Goal: Find specific page/section: Find specific page/section

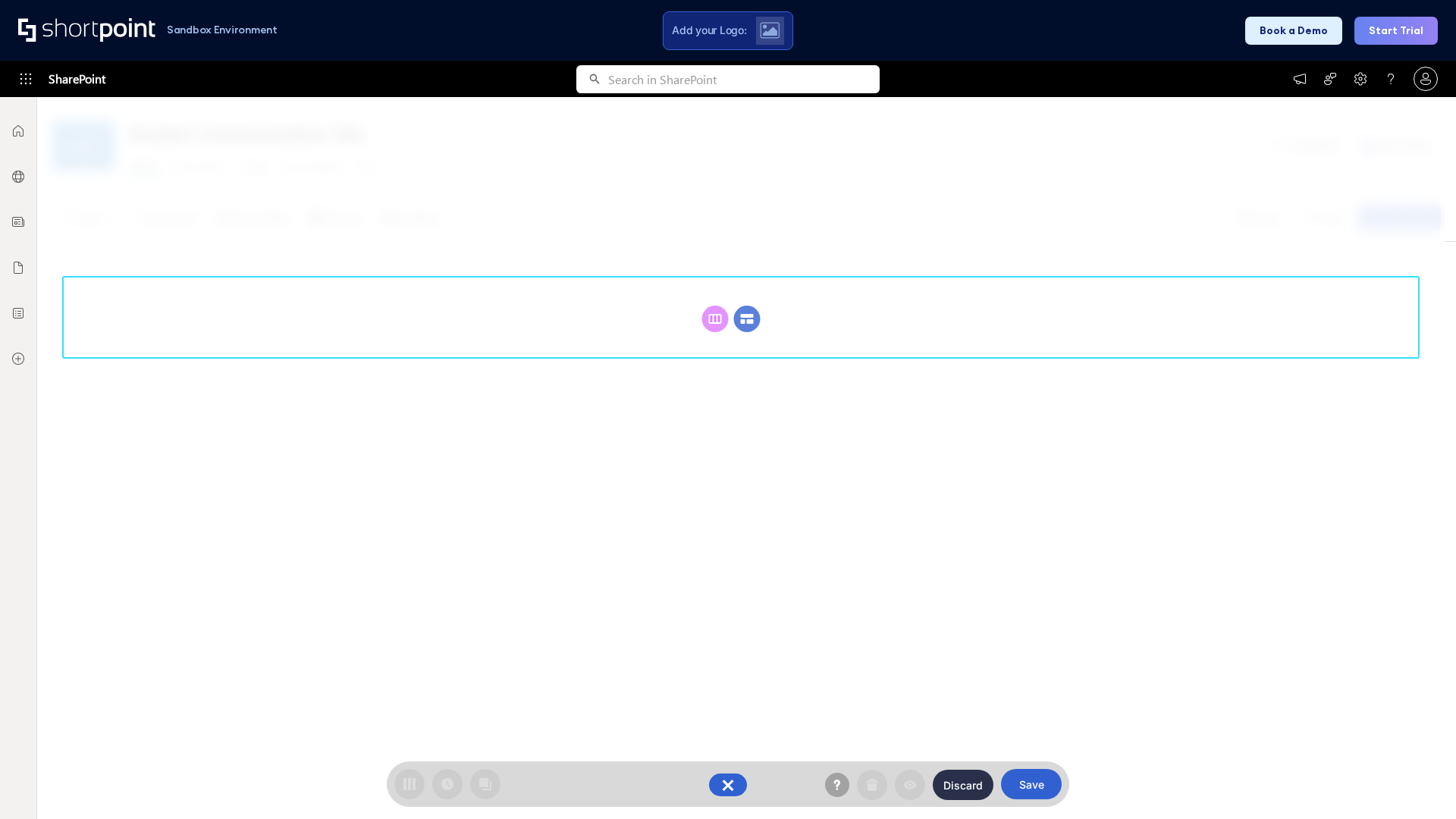
scroll to position [209, 0]
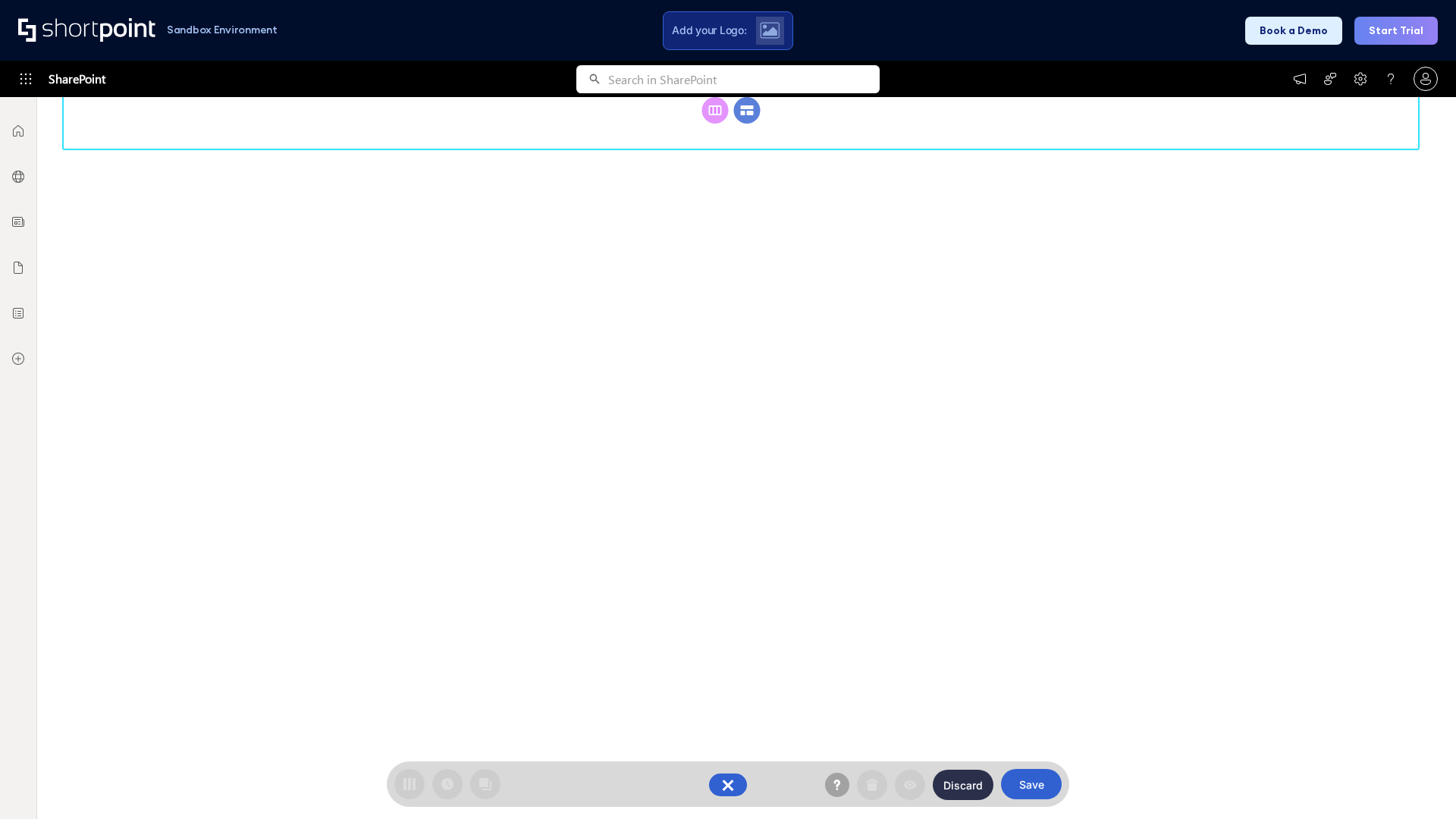
click at [747, 124] on circle at bounding box center [747, 109] width 26 height 26
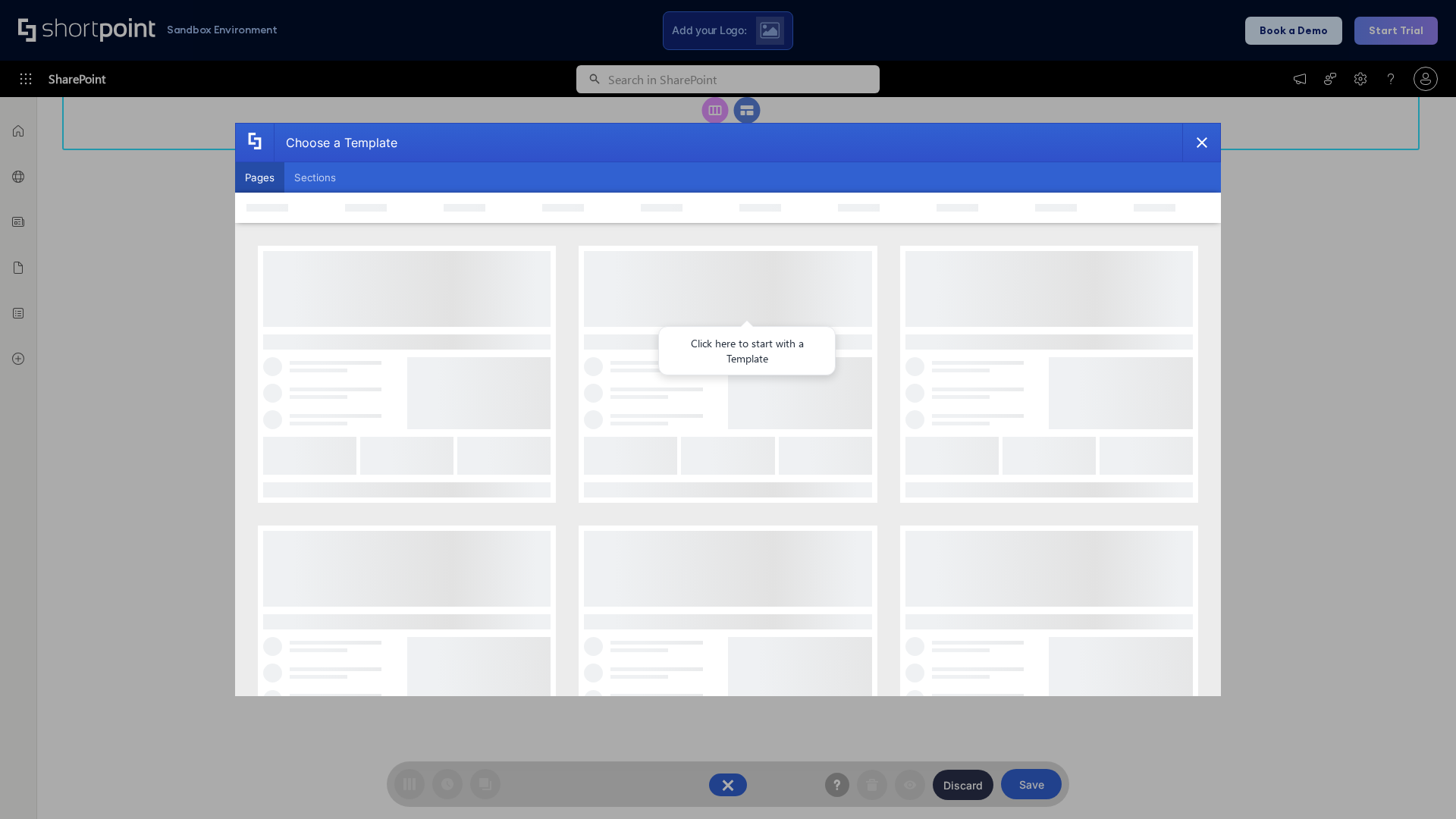
scroll to position [0, 0]
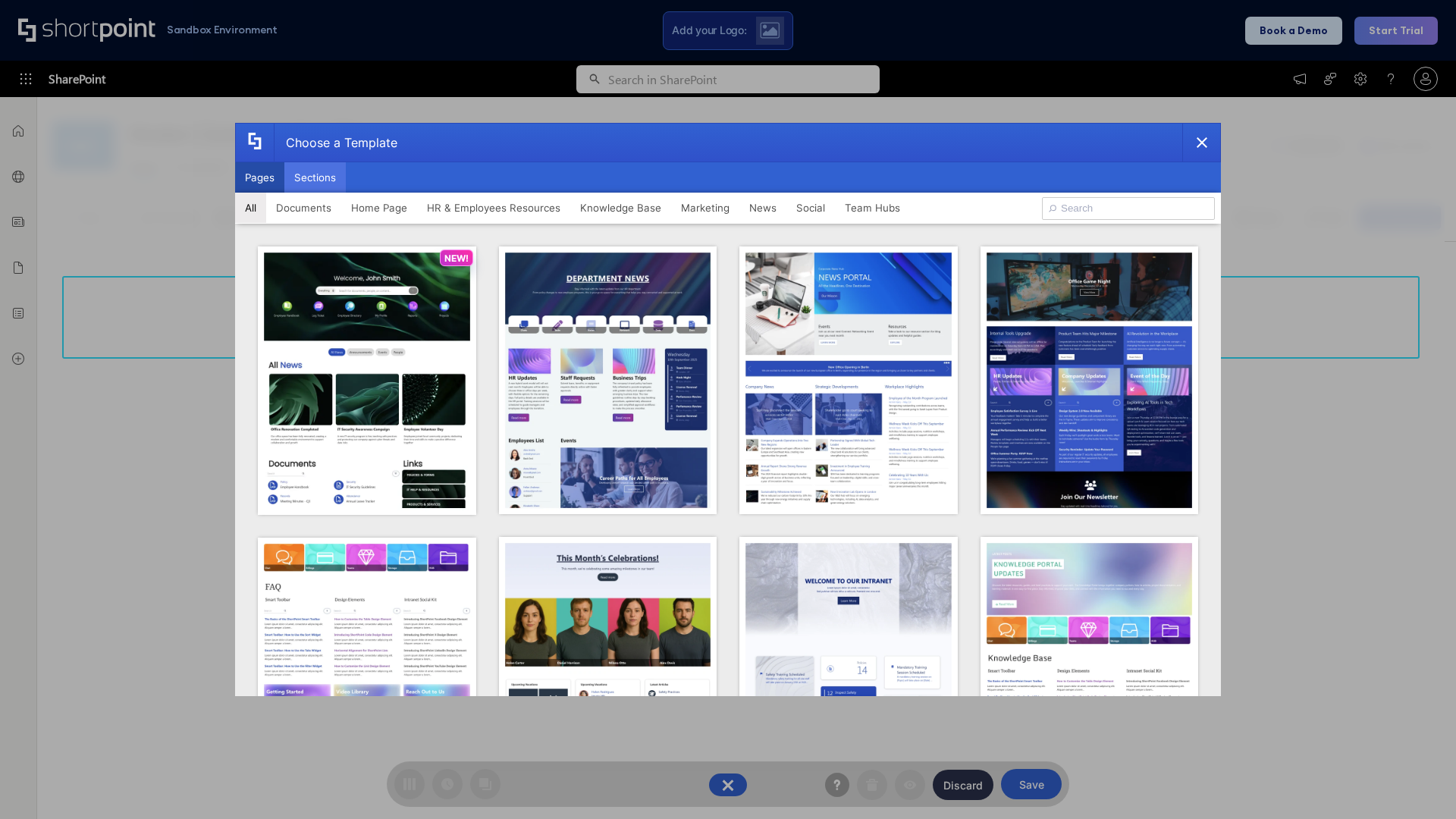
click at [315, 177] on button "Sections" at bounding box center [315, 178] width 61 height 31
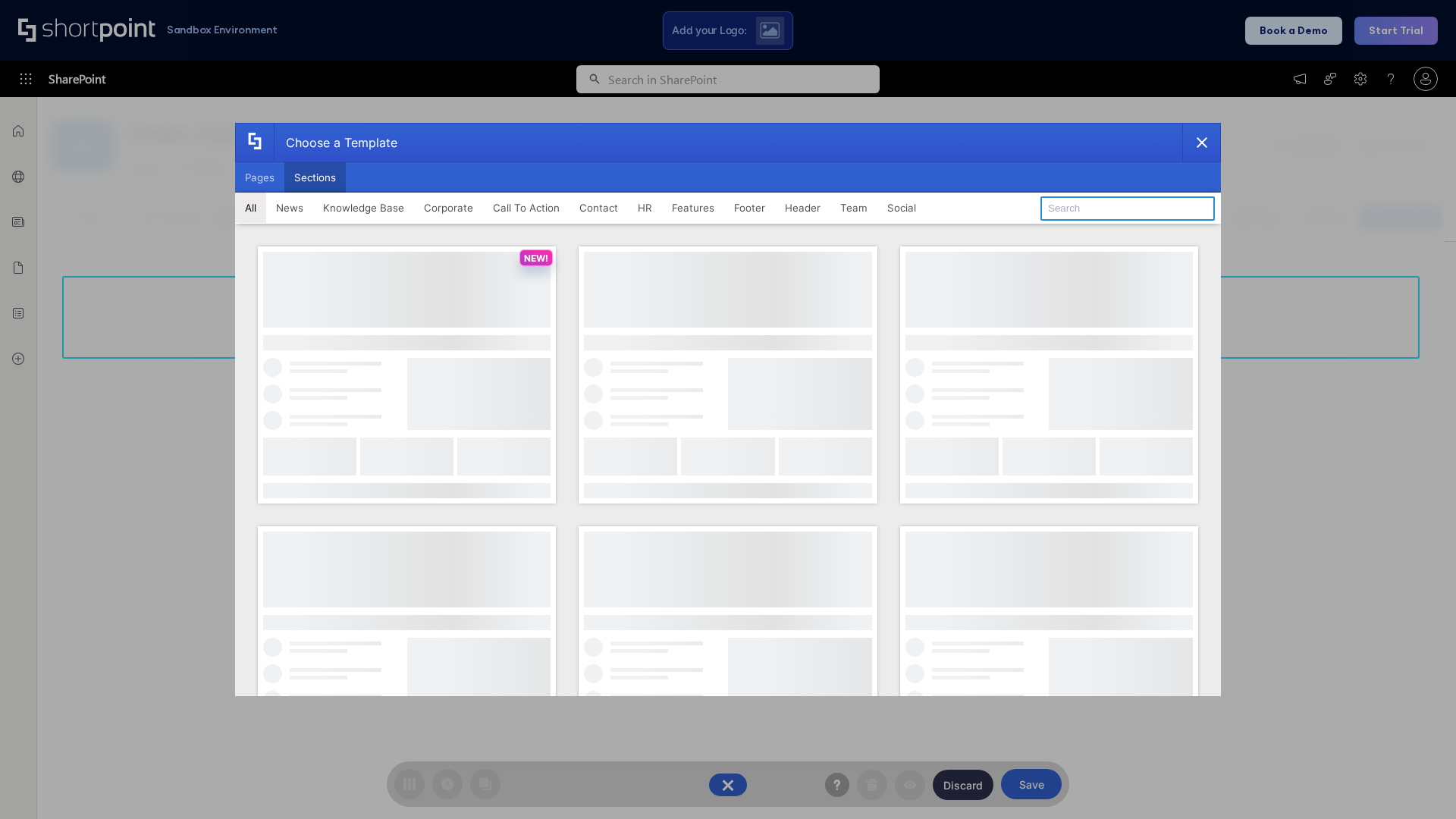
type input "Knowledge Base 3"
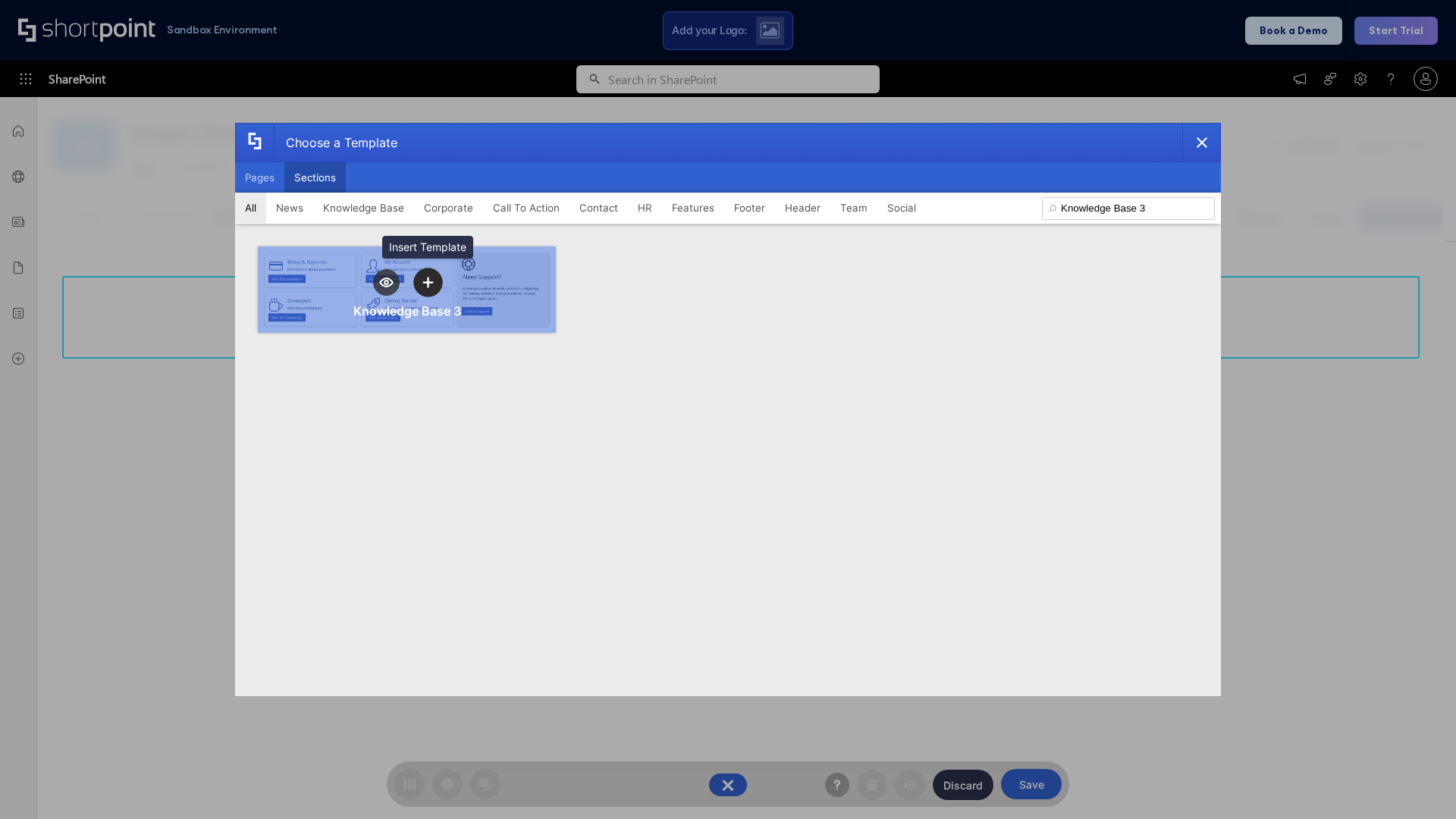
click at [427, 282] on icon "template selector" at bounding box center [427, 282] width 11 height 11
